Goal: Task Accomplishment & Management: Use online tool/utility

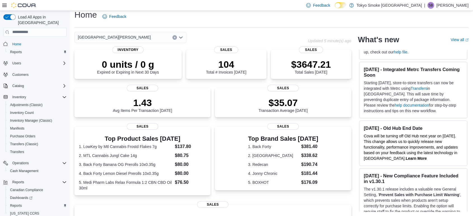
scroll to position [110, 0]
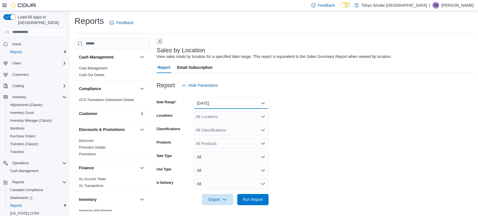
click at [207, 106] on button "Yesterday" at bounding box center [230, 103] width 75 height 11
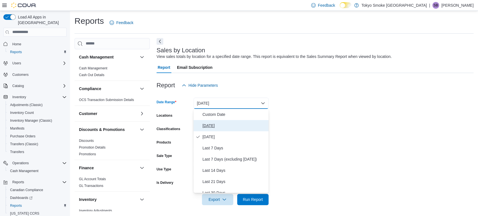
click at [210, 123] on span "[DATE]" at bounding box center [234, 125] width 64 height 7
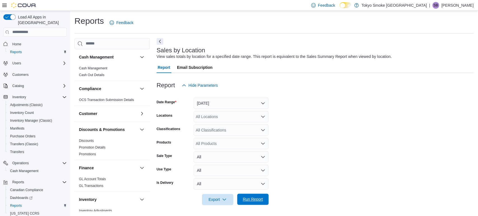
click at [255, 195] on span "Run Report" at bounding box center [252, 199] width 25 height 11
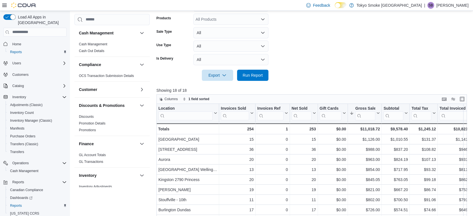
click at [330, 34] on form "Date Range Today Locations All Locations Classifications All Classifications Pr…" at bounding box center [313, 24] width 314 height 114
click at [335, 32] on form "Date Range Today Locations All Locations Classifications All Classifications Pr…" at bounding box center [313, 24] width 314 height 114
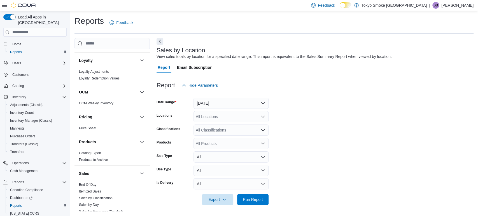
scroll to position [248, 0]
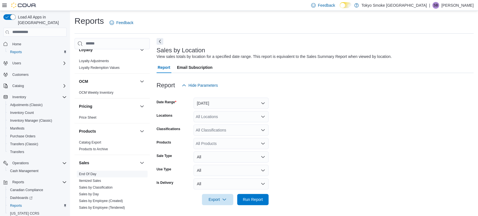
click at [89, 172] on link "End Of Day" at bounding box center [87, 174] width 17 height 4
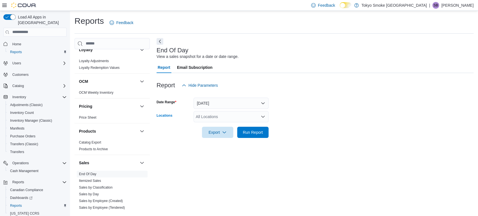
click at [227, 120] on div "All Locations" at bounding box center [230, 116] width 75 height 11
type input "**"
click at [232, 123] on span "[GEOGRAPHIC_DATA][PERSON_NAME]" at bounding box center [241, 126] width 73 height 6
click at [354, 107] on form "Date Range Today Locations London Byron Village Export Run Report" at bounding box center [314, 114] width 317 height 47
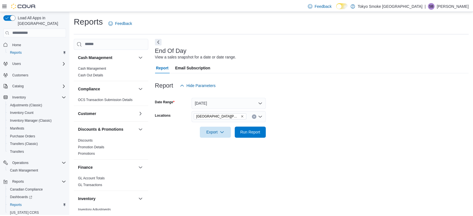
scroll to position [248, 0]
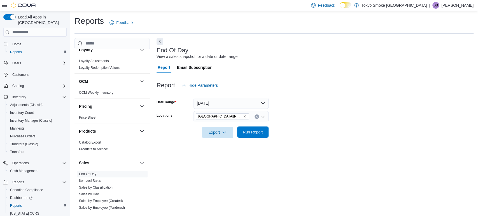
click at [253, 133] on span "Run Report" at bounding box center [253, 132] width 20 height 6
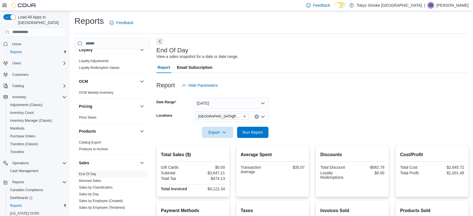
click at [3, 6] on icon at bounding box center [4, 5] width 4 height 3
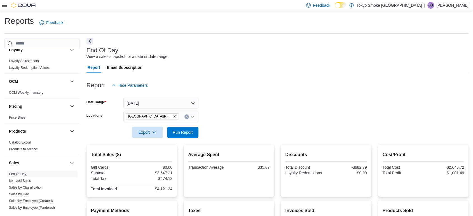
click at [90, 41] on button "Next" at bounding box center [89, 41] width 7 height 7
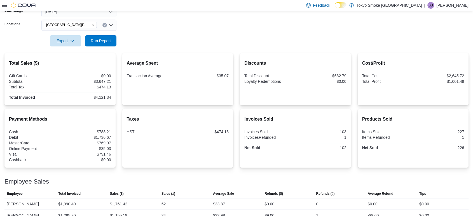
scroll to position [112, 0]
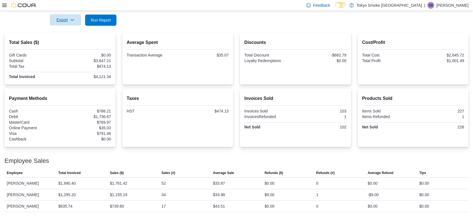
click at [71, 24] on span "Export" at bounding box center [65, 19] width 25 height 11
click at [69, 43] on span "Export to Pdf" at bounding box center [66, 42] width 25 height 4
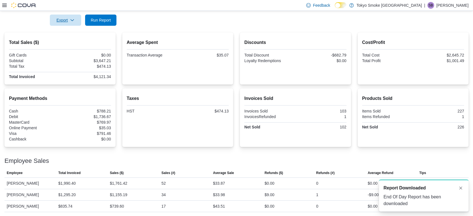
scroll to position [0, 0]
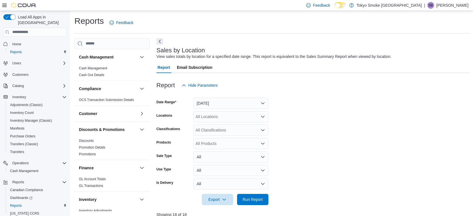
scroll to position [124, 0]
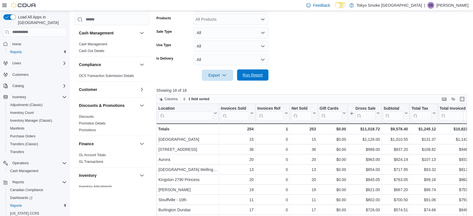
click at [252, 78] on span "Run Report" at bounding box center [253, 75] width 20 height 6
click at [254, 72] on span "Run Report" at bounding box center [252, 74] width 25 height 11
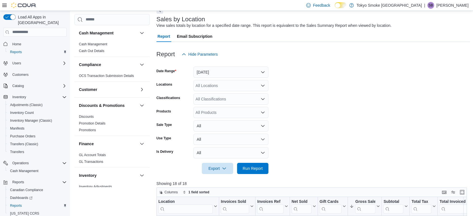
scroll to position [0, 0]
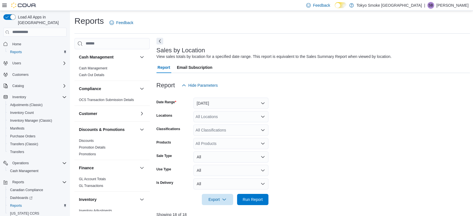
click at [161, 41] on button "Next" at bounding box center [159, 41] width 7 height 7
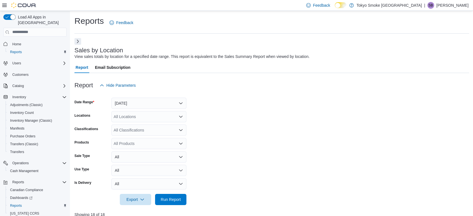
click at [4, 6] on icon at bounding box center [4, 5] width 4 height 4
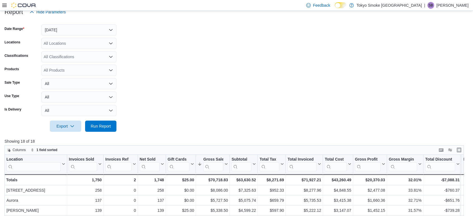
scroll to position [179, 0]
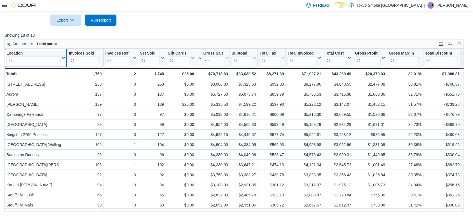
click at [40, 61] on input "search" at bounding box center [33, 60] width 54 height 9
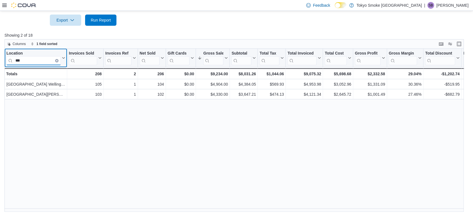
type input "***"
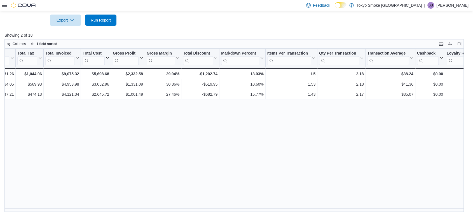
scroll to position [0, 251]
